Goal: Transaction & Acquisition: Book appointment/travel/reservation

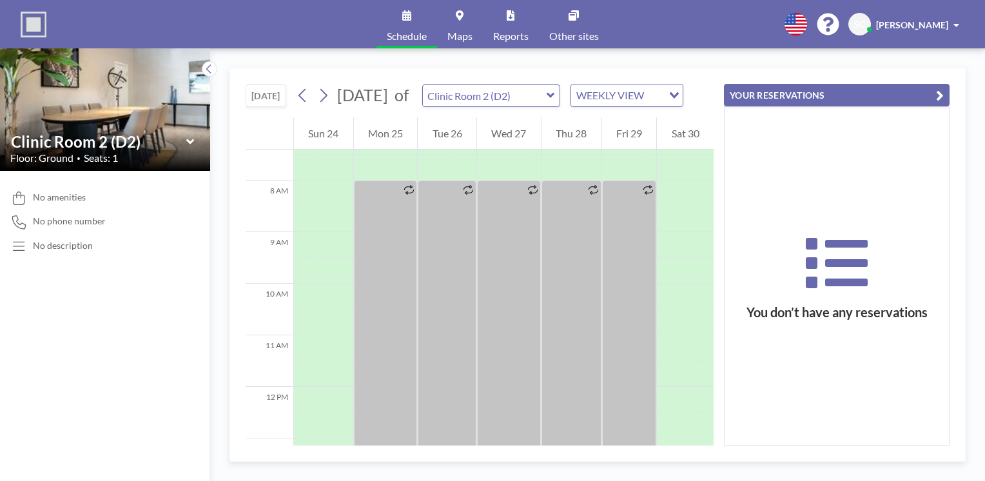
scroll to position [387, 0]
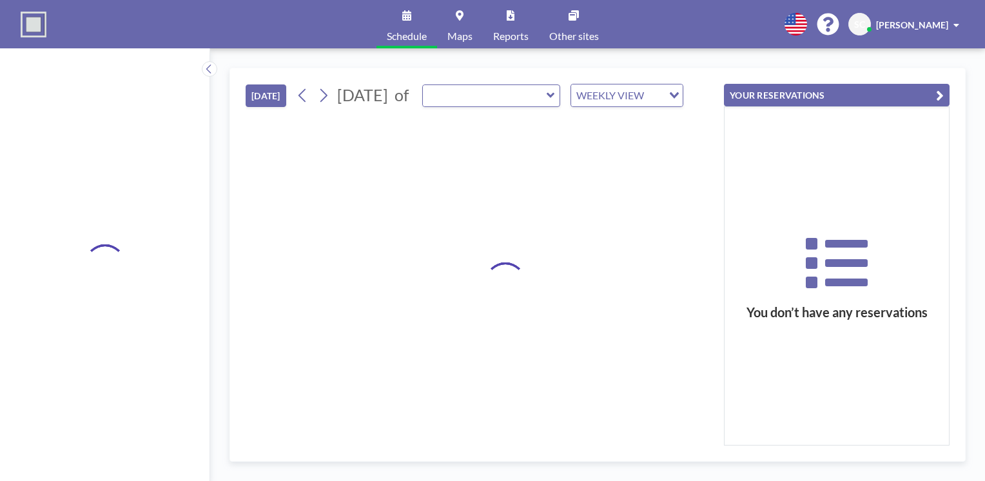
type input "Clinic Room 2 (D2)"
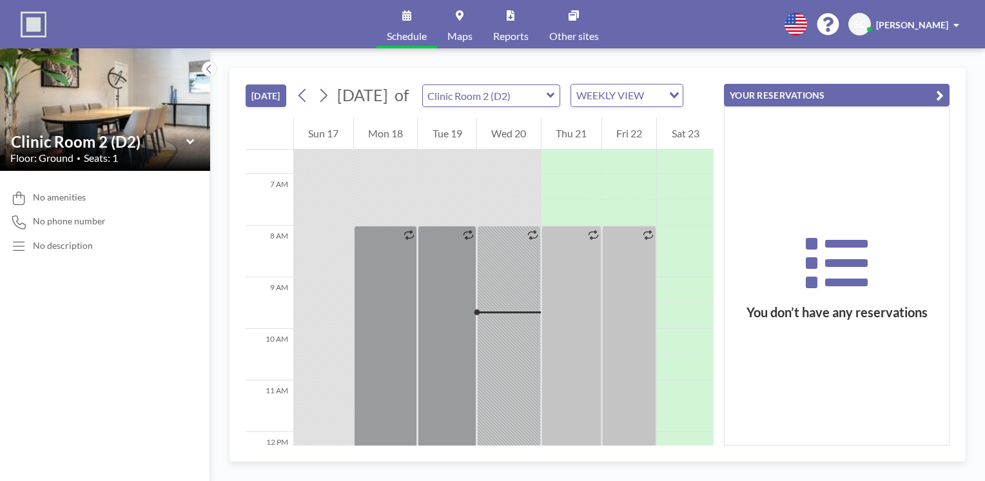
scroll to position [464, 0]
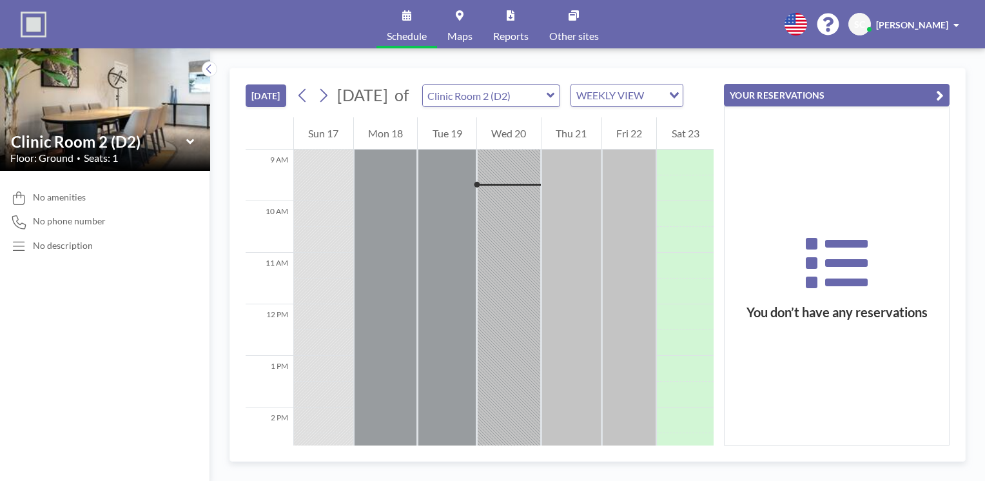
click at [555, 101] on icon at bounding box center [550, 95] width 8 height 13
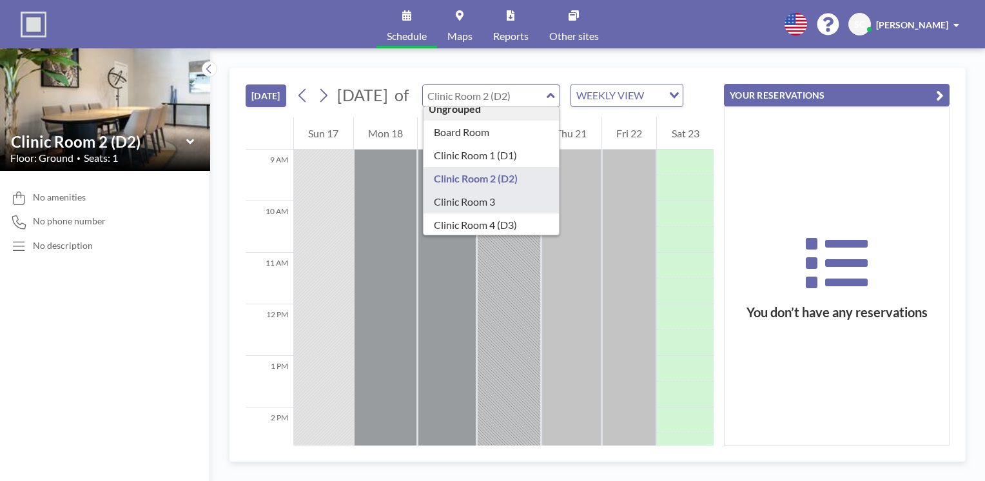
scroll to position [18, 0]
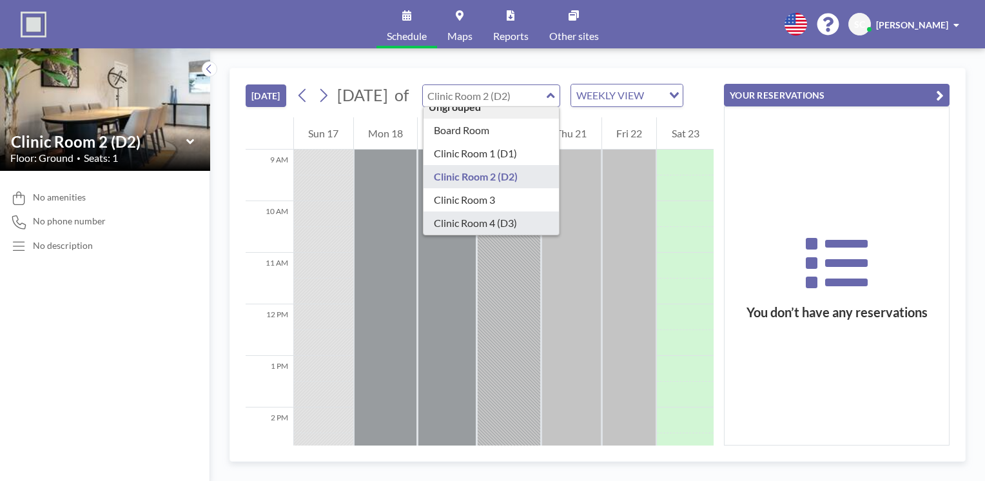
type input "Clinic Room 4 (D3)"
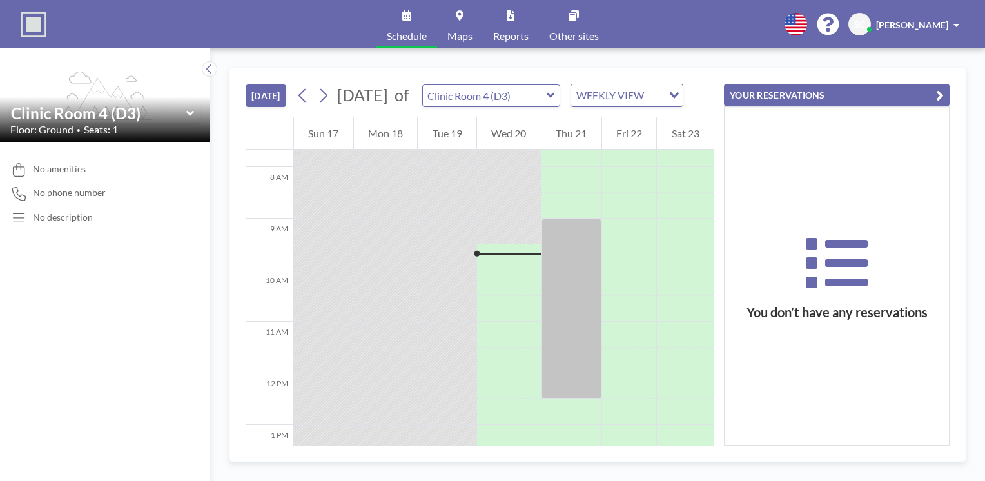
scroll to position [464, 0]
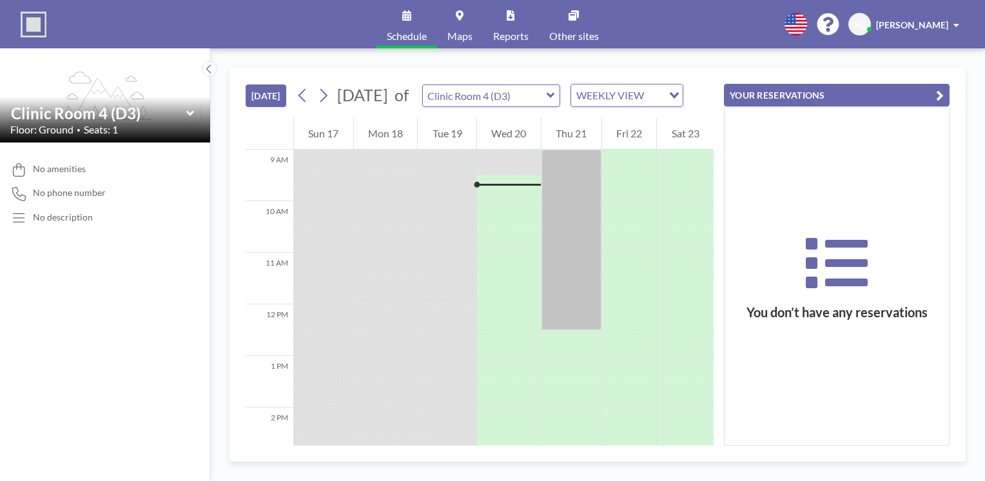
click at [555, 102] on icon at bounding box center [550, 95] width 8 height 13
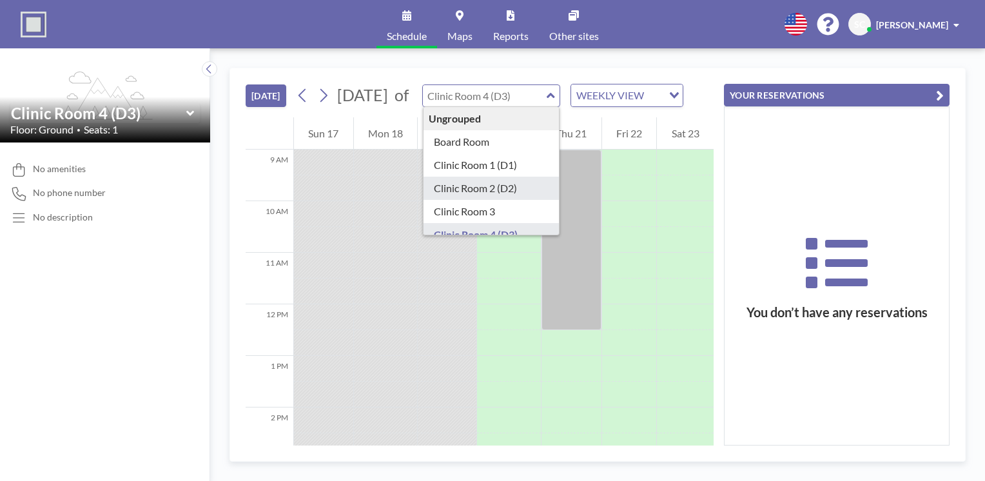
type input "Clinic Room 2 (D2)"
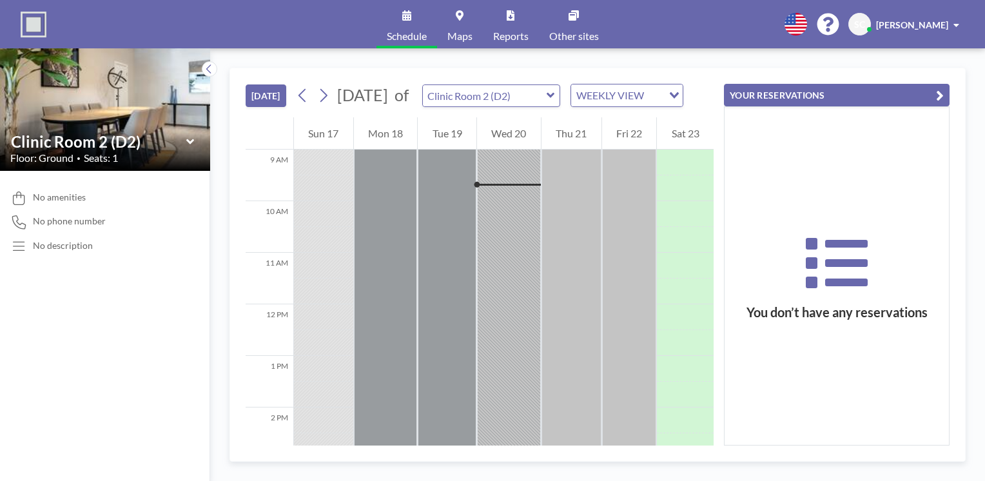
click at [555, 102] on icon at bounding box center [550, 95] width 8 height 13
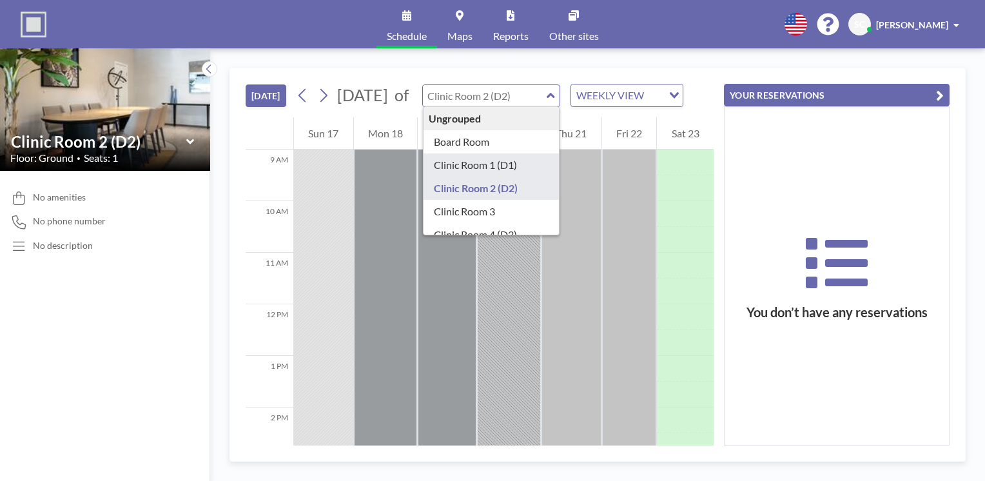
type input "Clinic Room 1 (D1)"
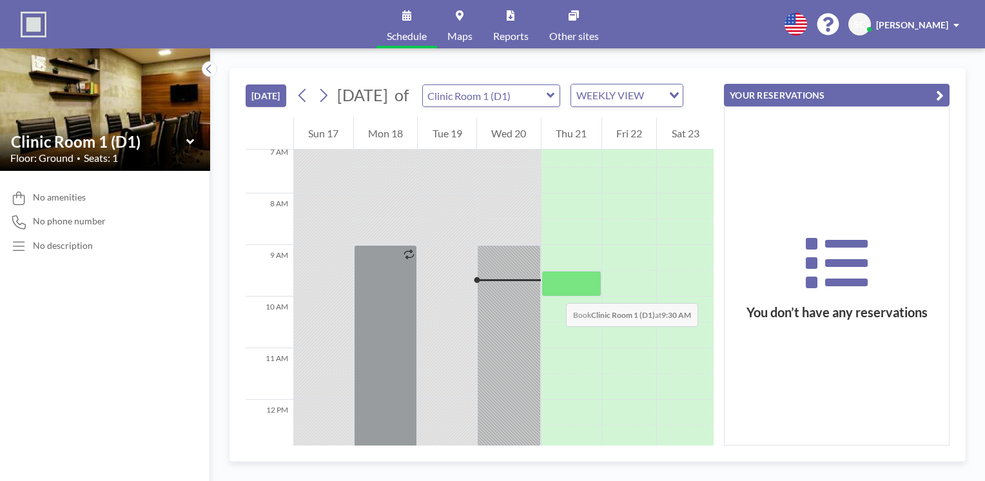
scroll to position [400, 0]
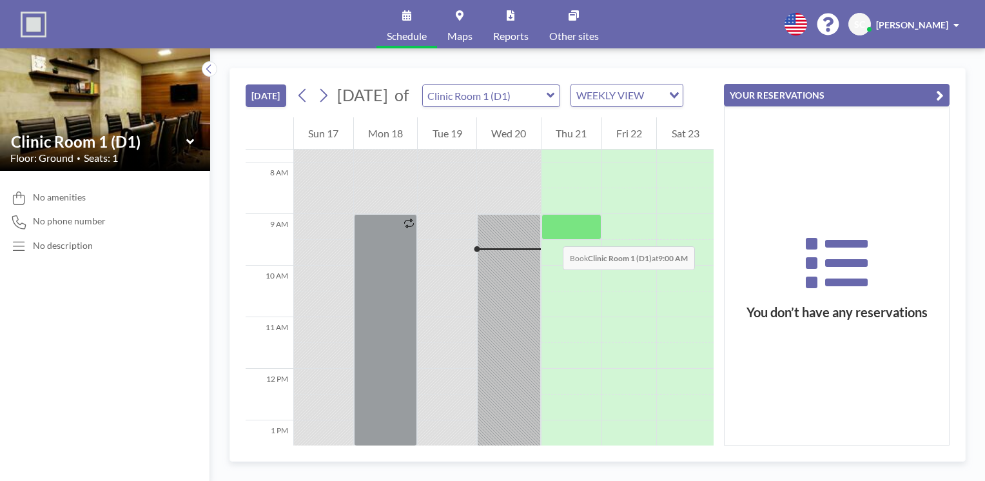
click at [550, 233] on div at bounding box center [571, 227] width 60 height 26
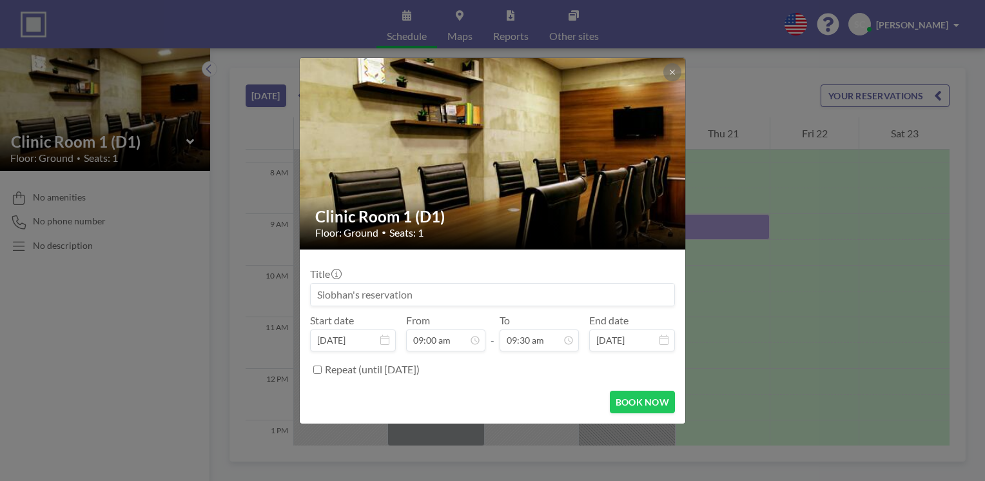
scroll to position [0, 0]
click at [314, 370] on input "Repeat (until [DATE])" at bounding box center [317, 369] width 8 height 8
checkbox input "true"
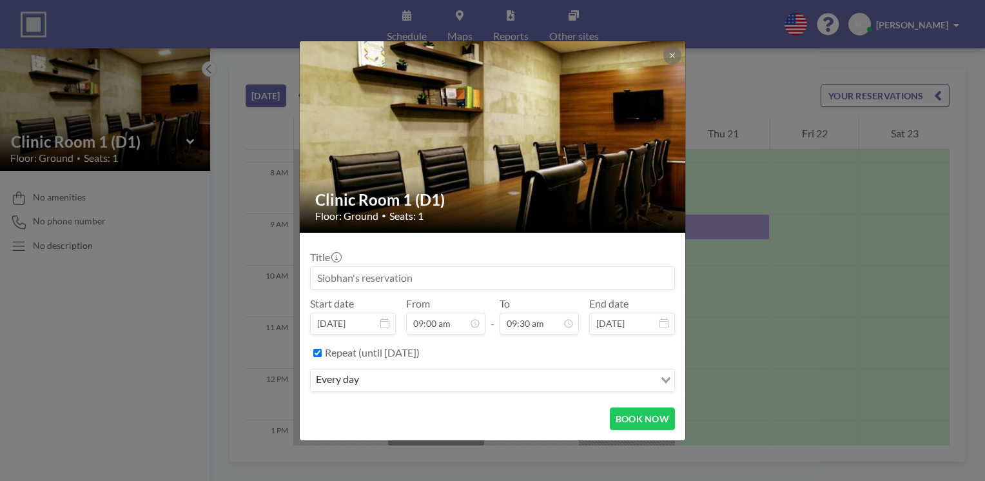
click at [662, 382] on icon "Search for option" at bounding box center [665, 380] width 9 height 6
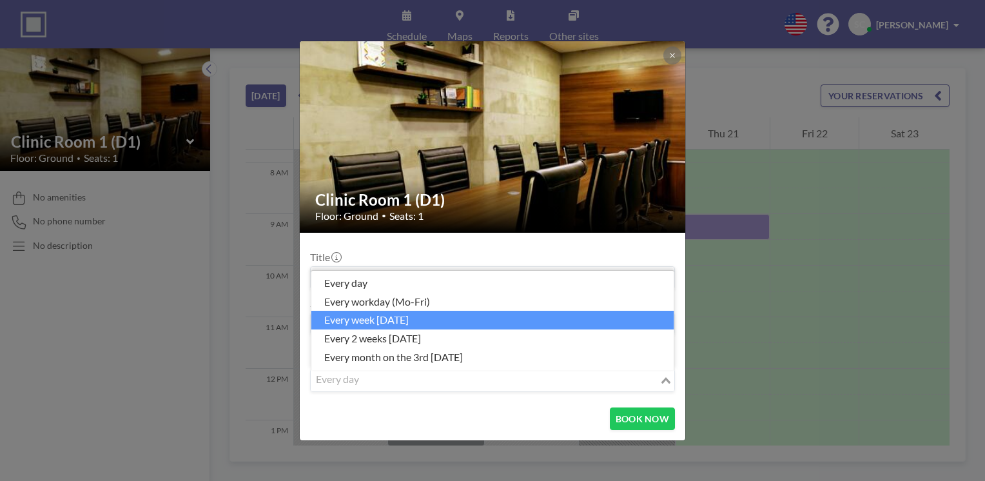
click at [498, 316] on li "every week [DATE]" at bounding box center [492, 320] width 363 height 19
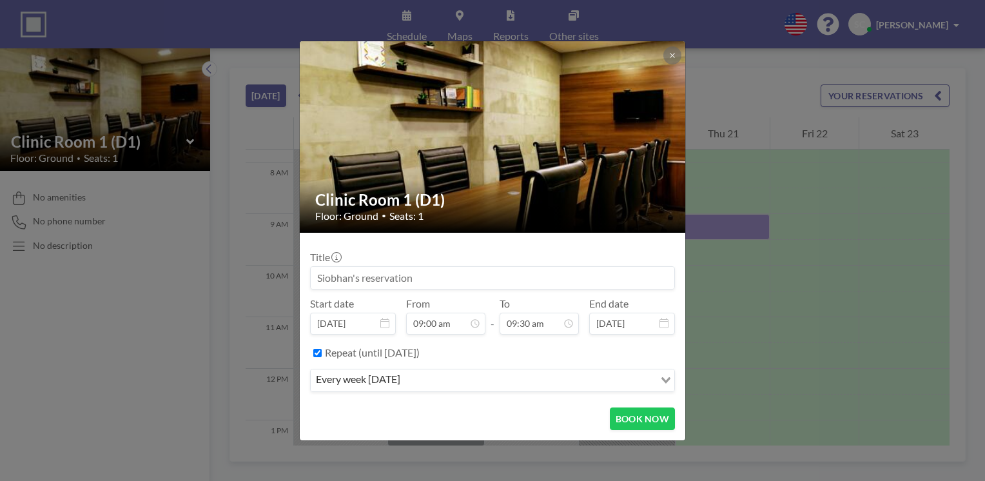
scroll to position [412, 0]
click at [423, 280] on input at bounding box center [492, 278] width 363 height 22
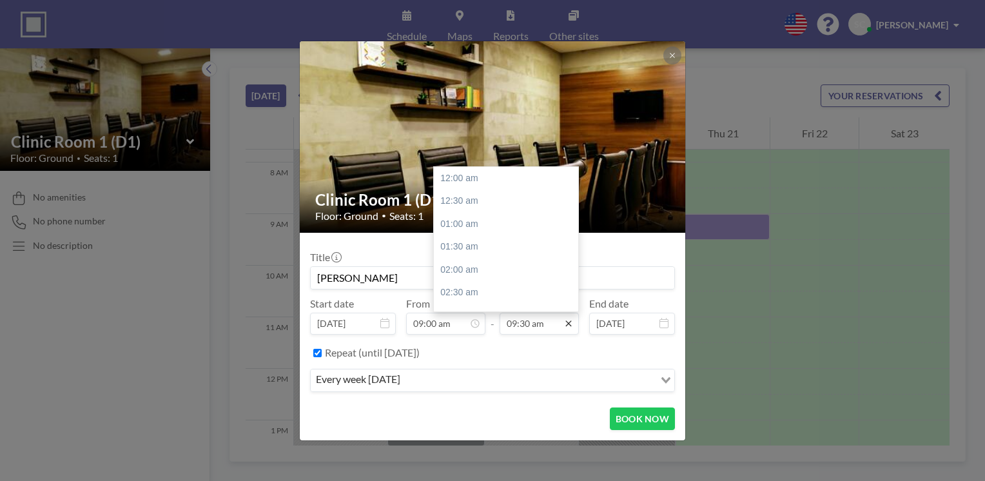
scroll to position [436, 0]
type input "[PERSON_NAME]"
click at [550, 326] on input "09:30 am" at bounding box center [538, 324] width 79 height 22
click at [572, 323] on icon at bounding box center [568, 323] width 10 height 10
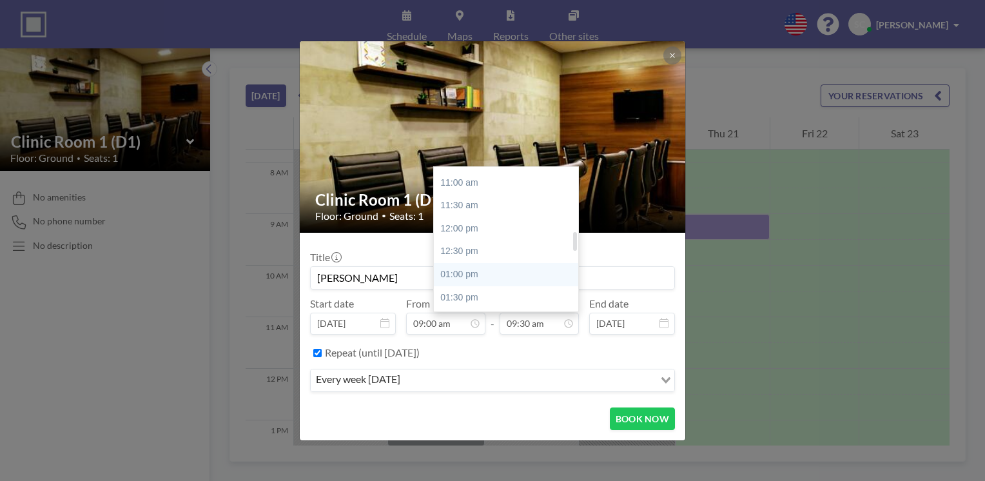
click at [480, 275] on div "01:00 pm" at bounding box center [509, 274] width 151 height 23
type input "01:00 pm"
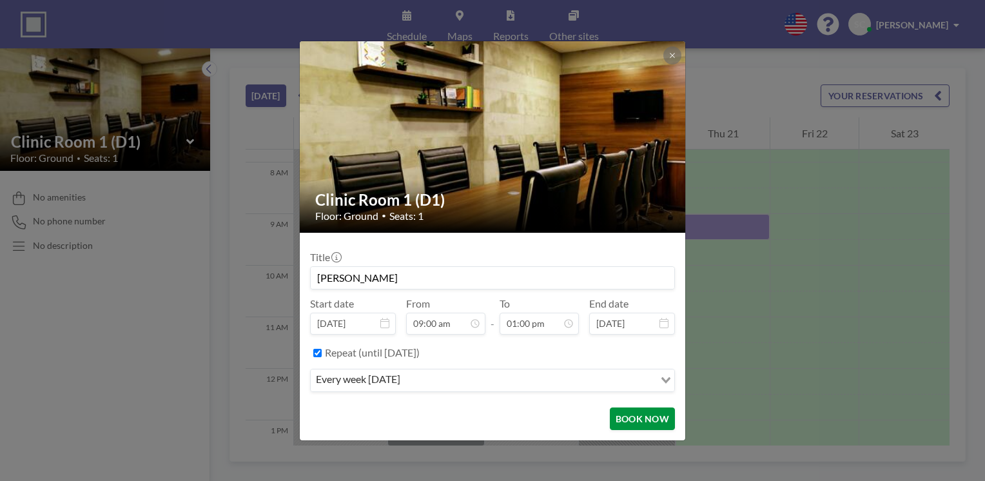
click at [621, 419] on button "BOOK NOW" at bounding box center [642, 418] width 65 height 23
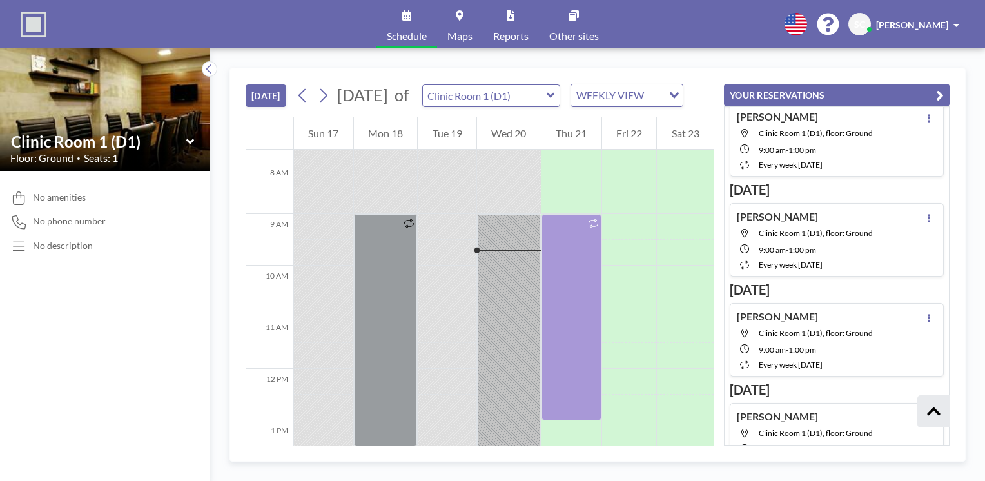
scroll to position [0, 0]
